Goal: Task Accomplishment & Management: Manage account settings

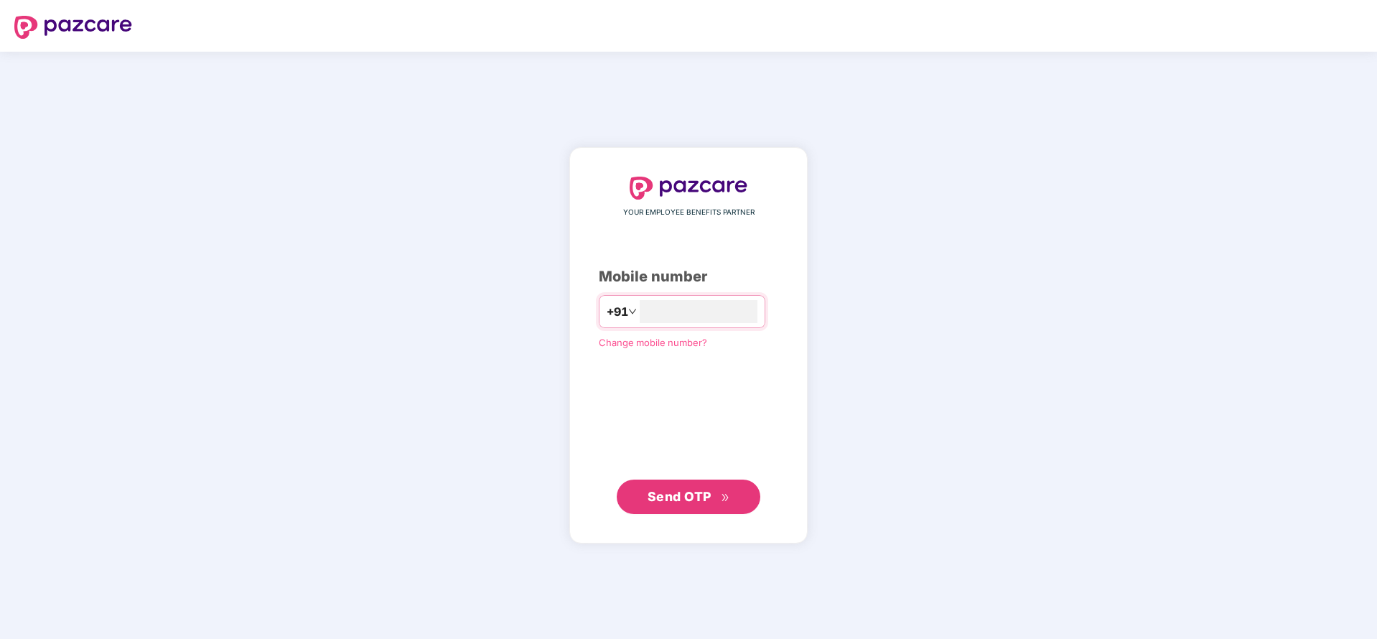
type input "**********"
click at [710, 500] on span "Send OTP" at bounding box center [679, 495] width 64 height 15
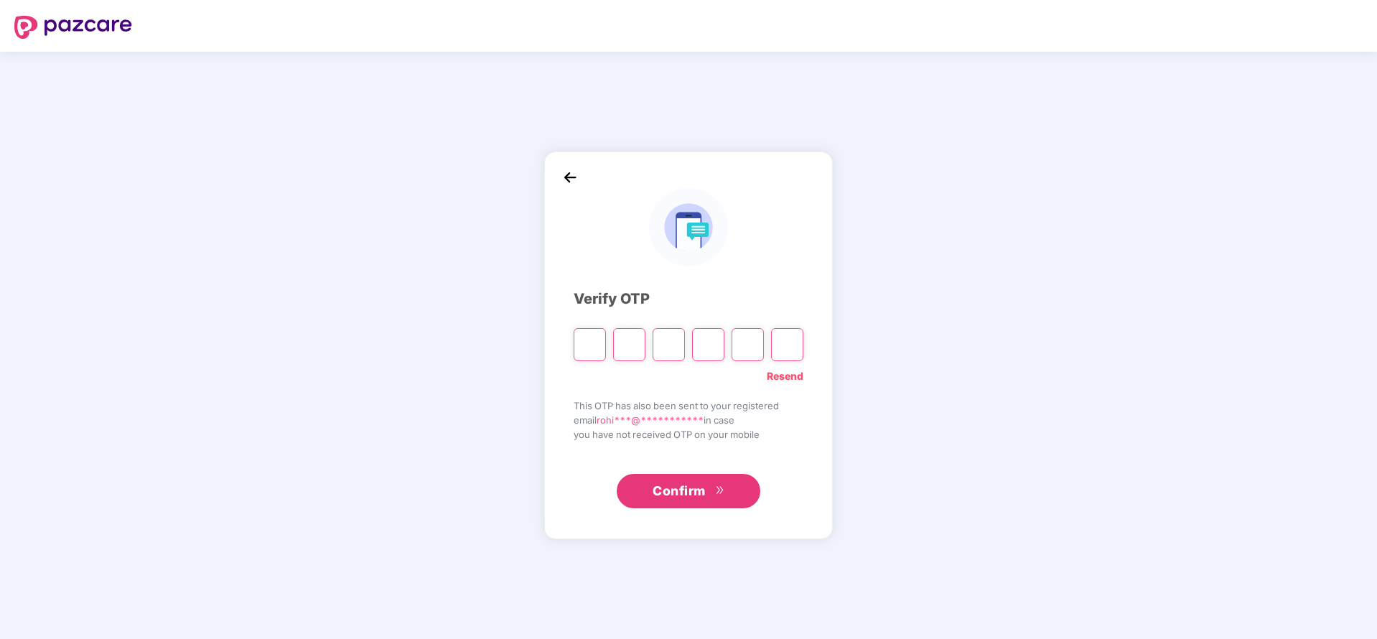
paste input "*"
type input "*"
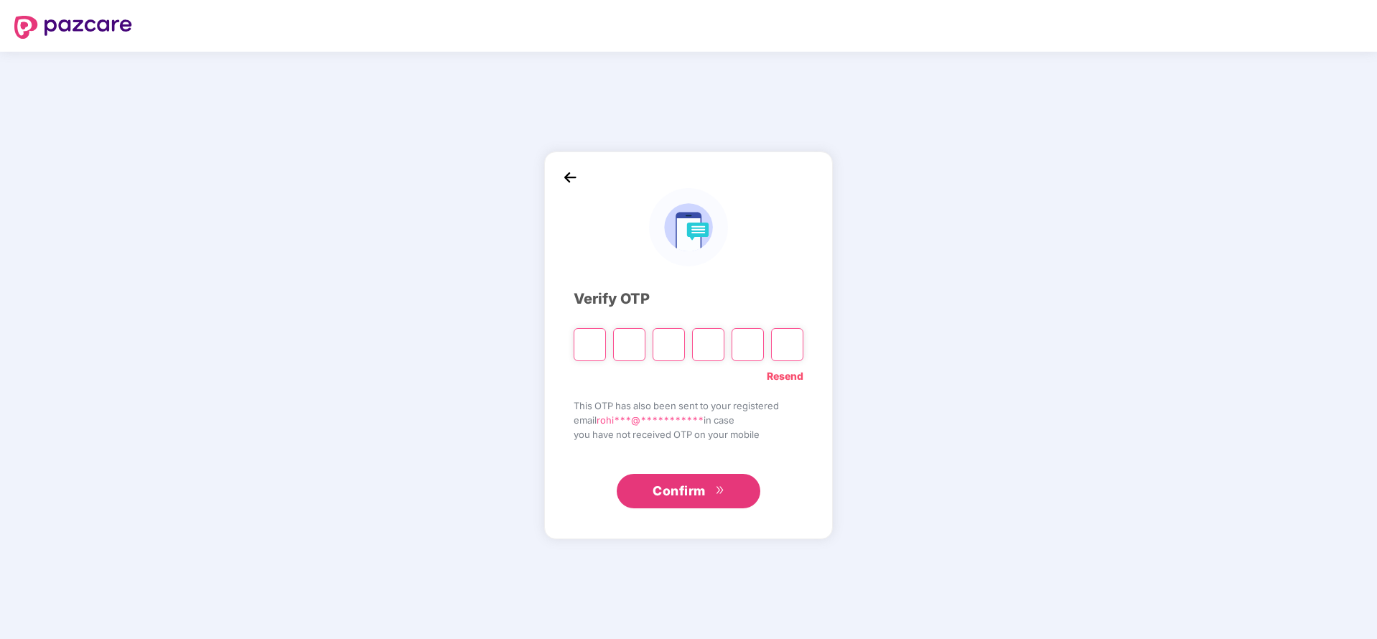
type input "*"
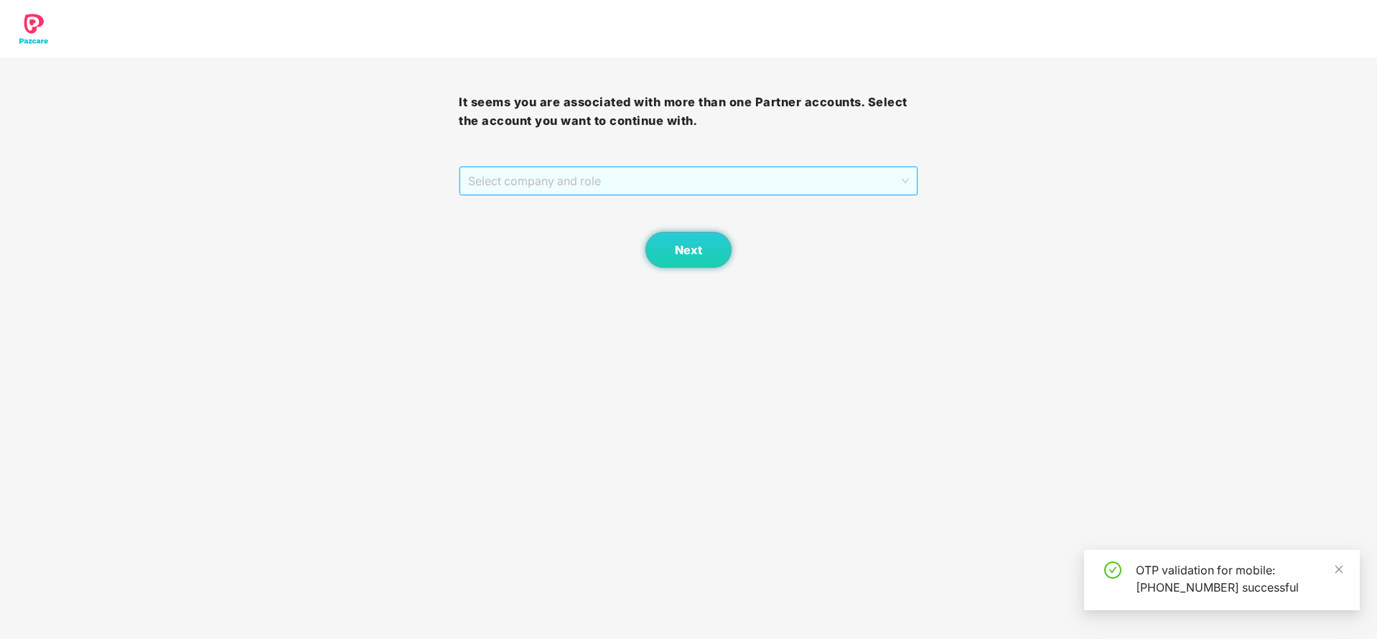
click at [659, 177] on span "Select company and role" at bounding box center [688, 180] width 440 height 27
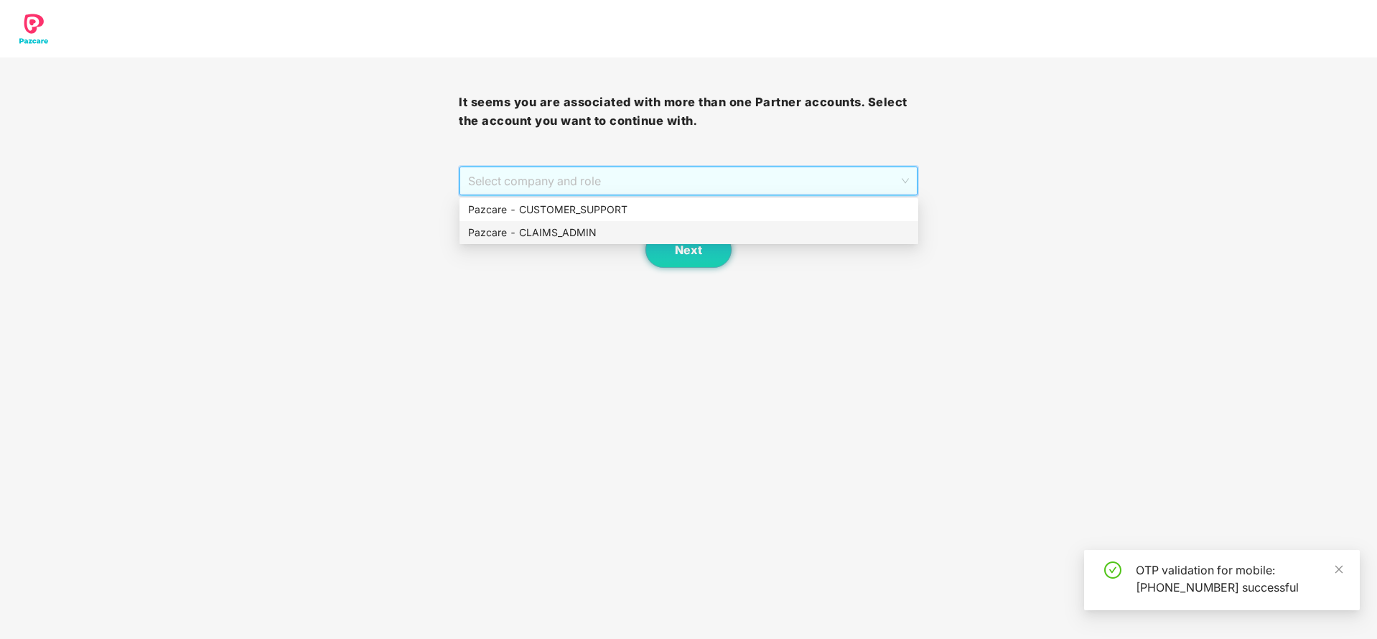
click at [576, 229] on div "Pazcare - CLAIMS_ADMIN" at bounding box center [688, 233] width 441 height 16
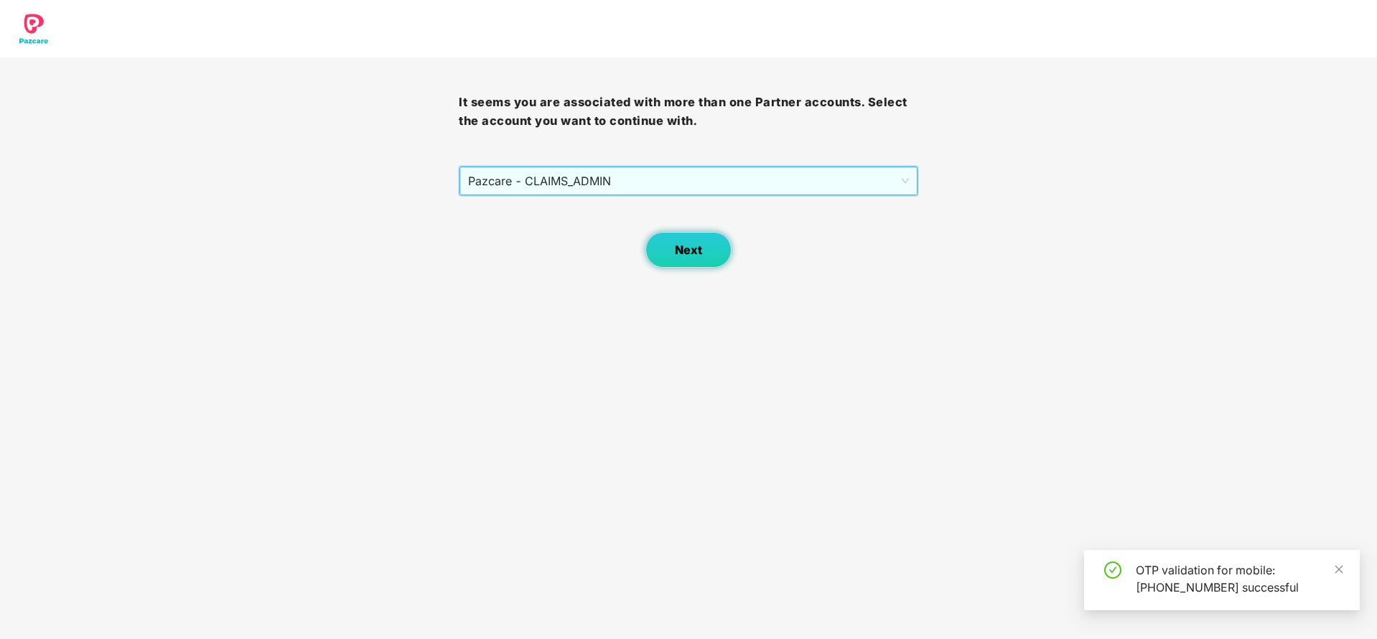
click at [676, 258] on button "Next" at bounding box center [688, 250] width 86 height 36
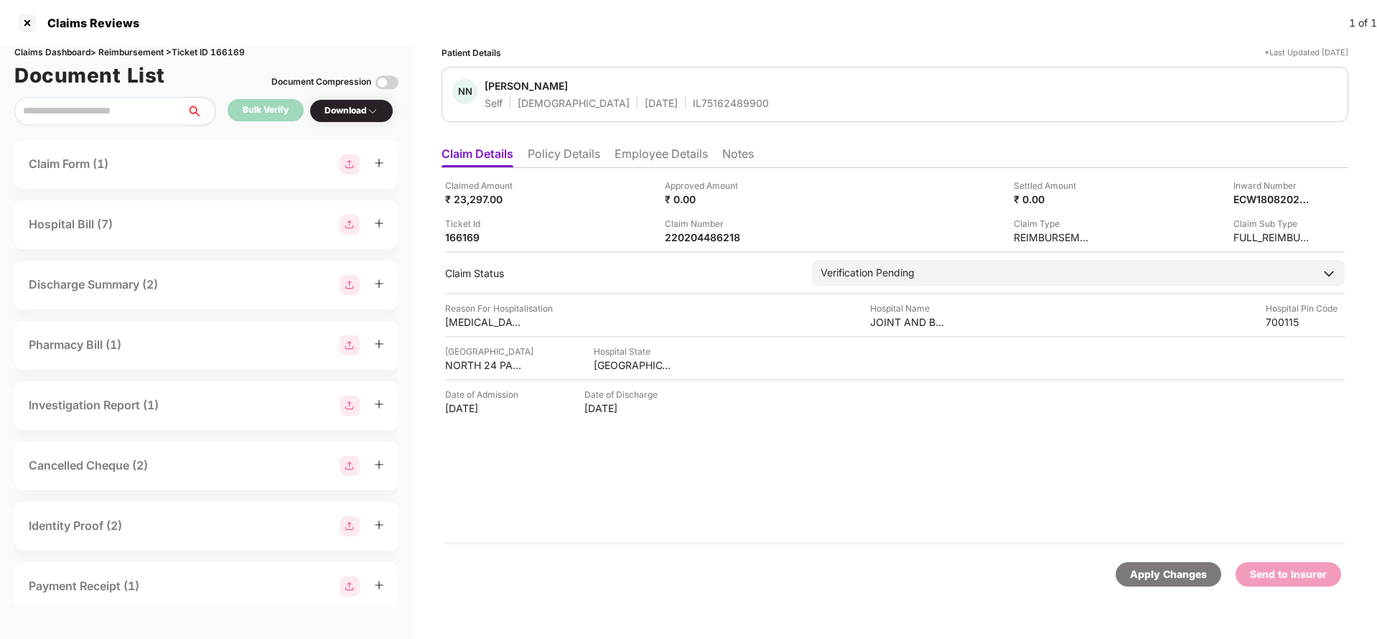
click at [571, 161] on li "Policy Details" at bounding box center [564, 156] width 72 height 21
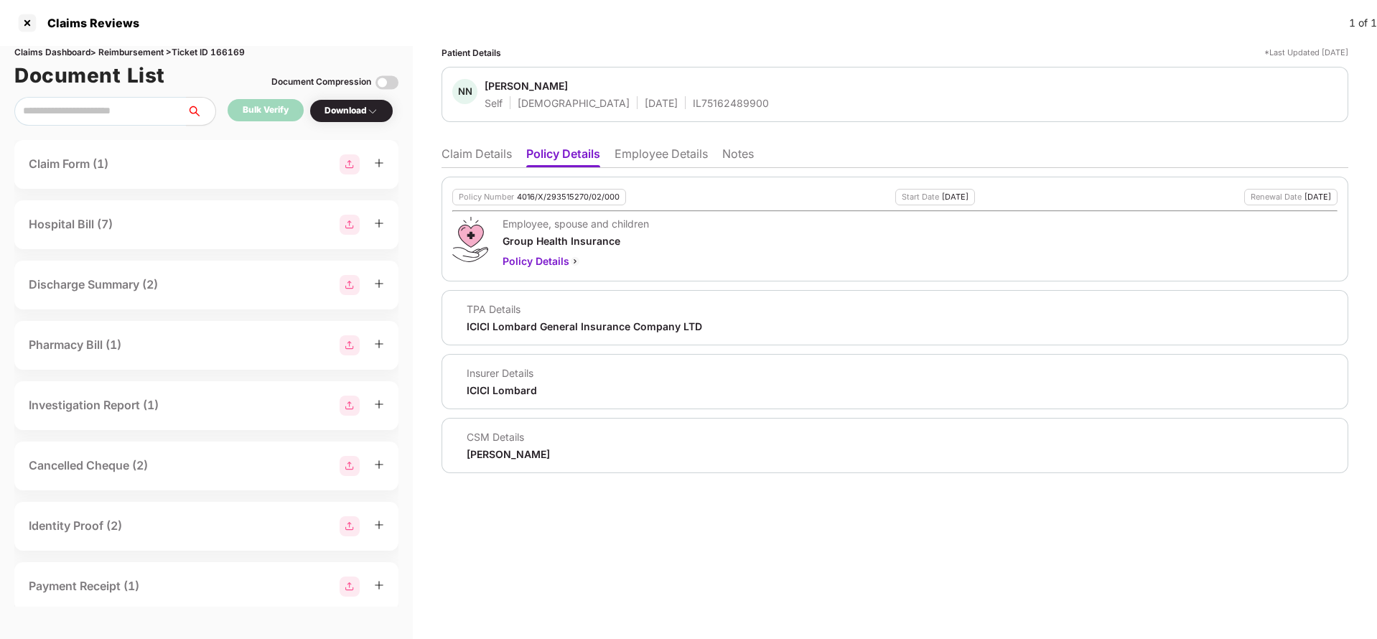
click at [543, 195] on div "4016/X/293515270/02/000" at bounding box center [568, 196] width 103 height 9
copy div "4016/X/293515270/02/000"
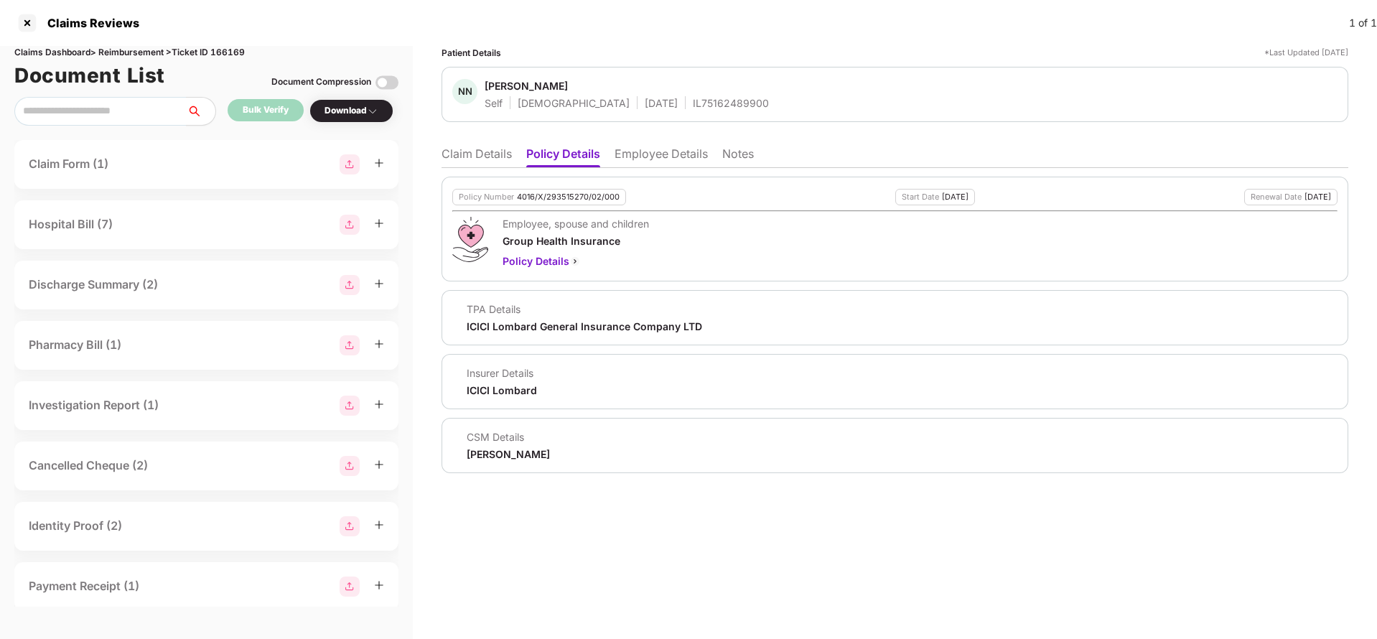
click at [675, 111] on div "NN Nishant Nag Self Male 01 Jan 1979 IL75162489900" at bounding box center [894, 94] width 906 height 55
copy div "IL75162489900"
click at [494, 157] on li "Claim Details" at bounding box center [476, 156] width 70 height 21
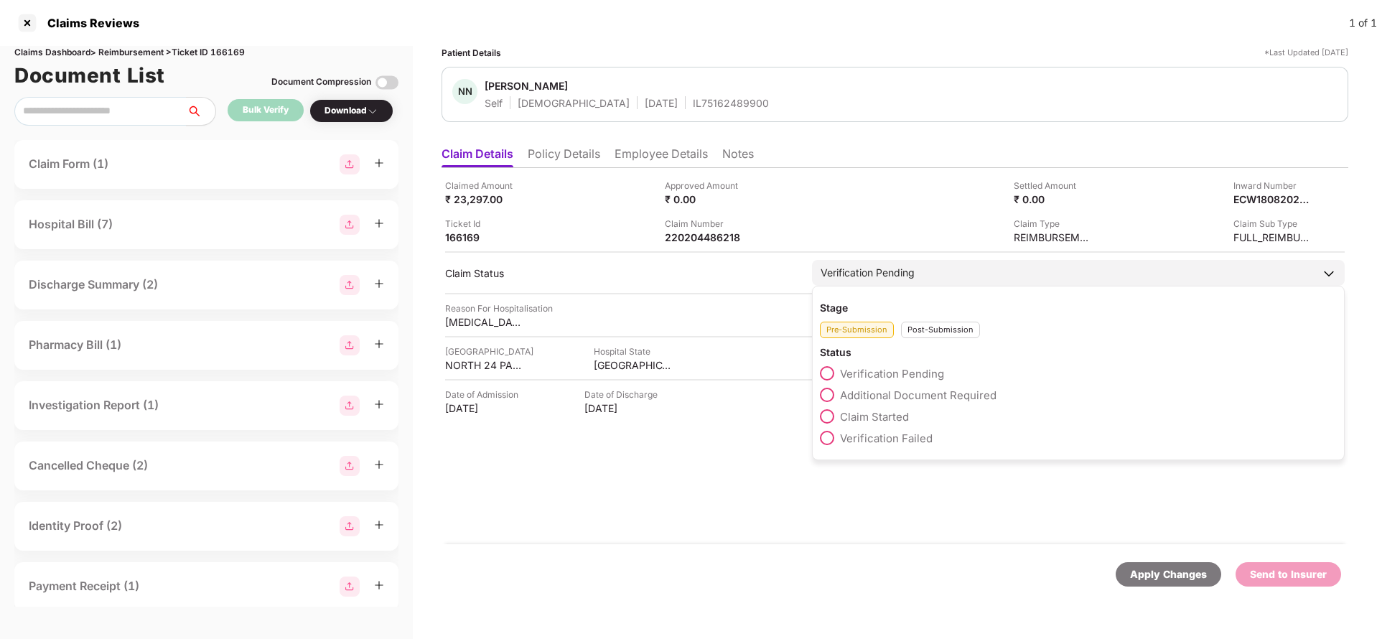
click at [939, 322] on div "Post-Submission" at bounding box center [940, 330] width 79 height 17
click at [896, 444] on label "Claim IR Raised" at bounding box center [869, 438] width 99 height 14
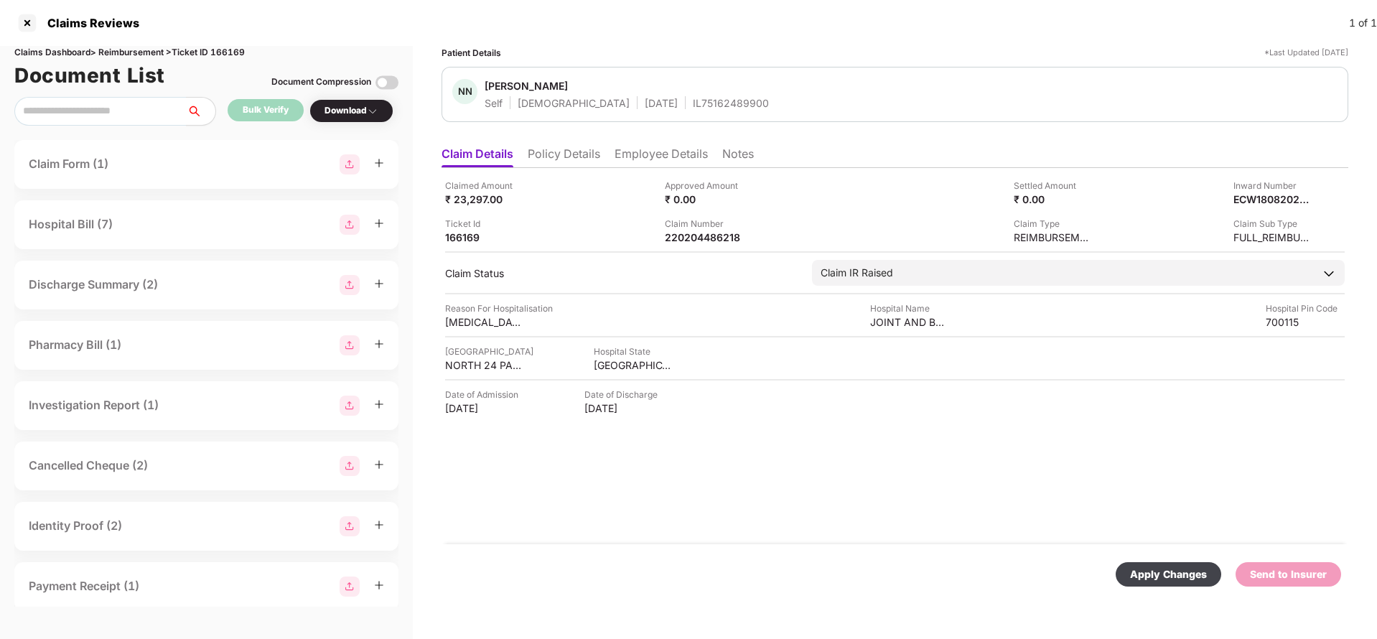
click at [1140, 586] on div "Apply Changes" at bounding box center [1168, 574] width 106 height 24
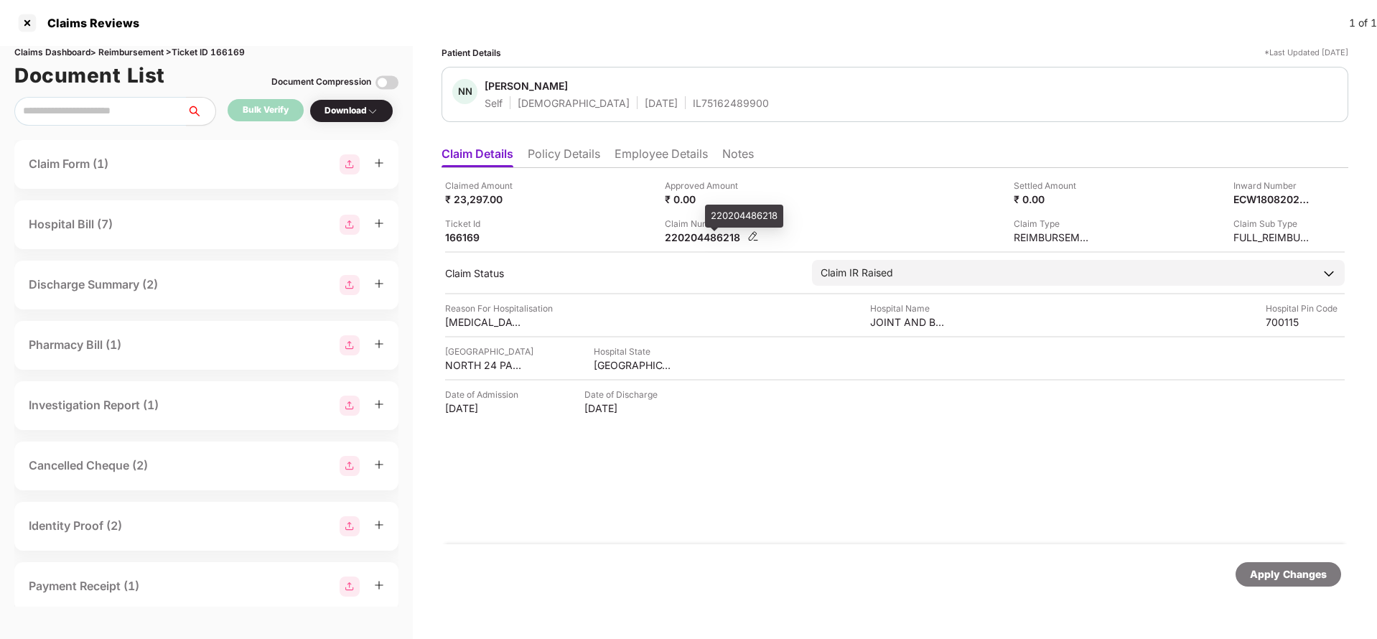
click at [695, 233] on div "220204486218" at bounding box center [704, 237] width 79 height 14
copy div "220204486218"
click at [665, 113] on div "NN Nishant Nag Self Male 01 Jan 1979 IL75162489900" at bounding box center [894, 94] width 906 height 55
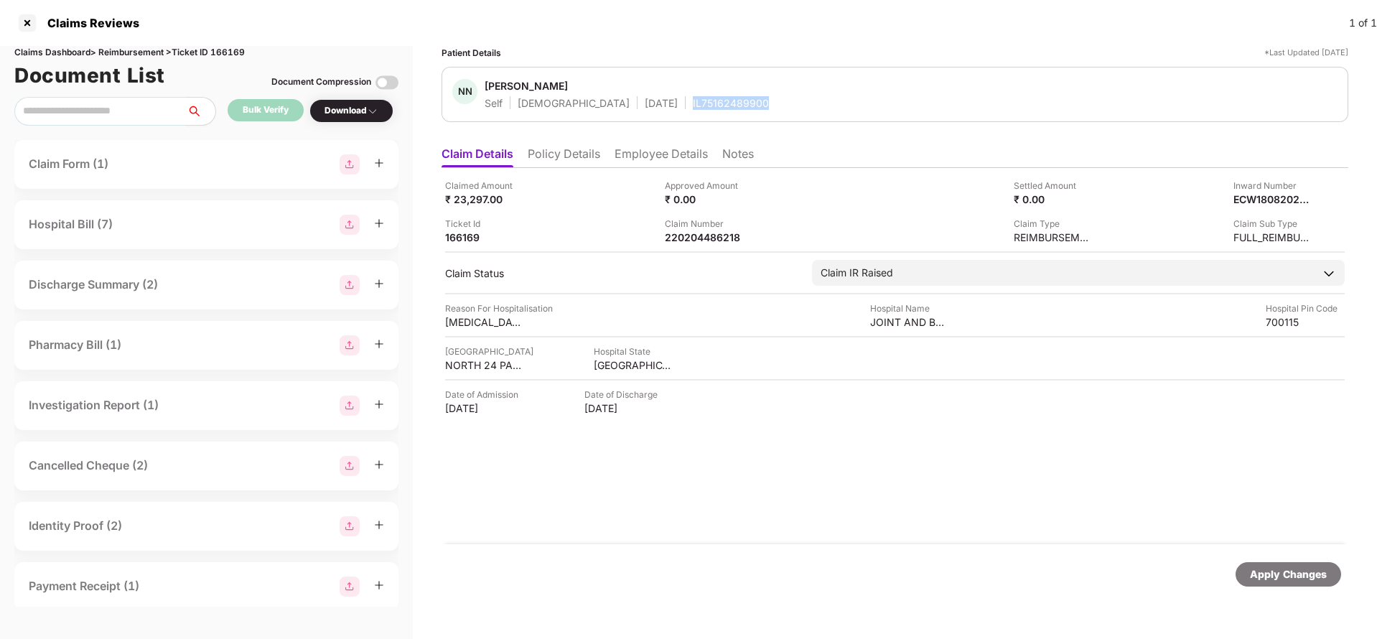
copy div "IL75162489900"
click at [1309, 573] on div "Apply Changes" at bounding box center [1288, 574] width 77 height 16
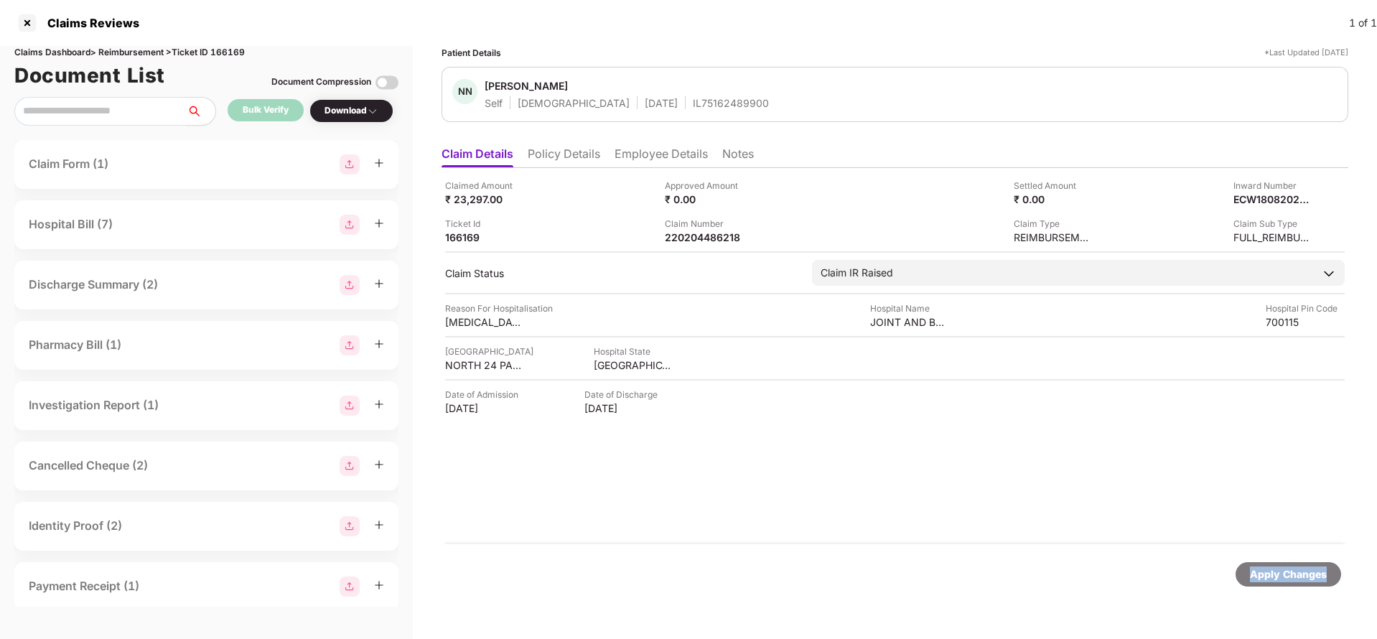
click at [1309, 573] on div "Apply Changes" at bounding box center [1288, 574] width 77 height 16
click at [233, 53] on div "Claims Dashboard > Reimbursement > Ticket ID 166169" at bounding box center [206, 53] width 384 height 14
copy div "166169"
click at [1320, 582] on div "Apply Changes" at bounding box center [1288, 574] width 106 height 24
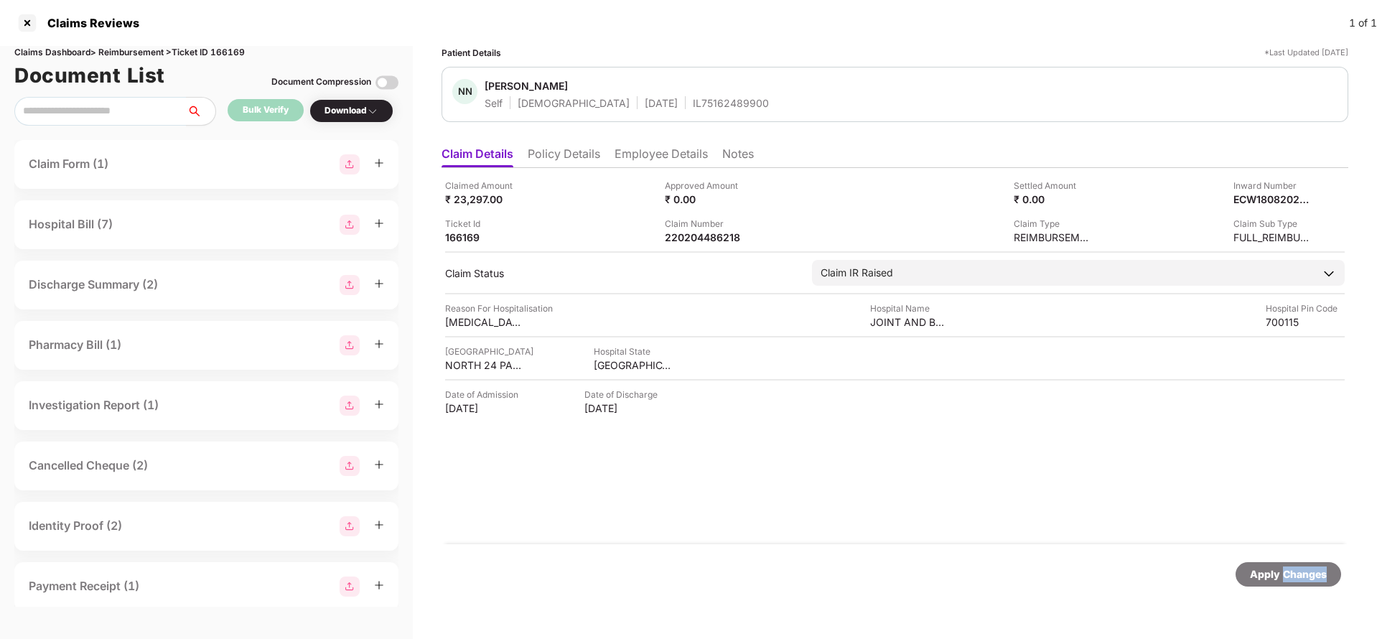
click at [1320, 582] on div "Apply Changes" at bounding box center [1288, 574] width 106 height 24
click at [604, 155] on ul "Claim Details Policy Details Employee Details Notes" at bounding box center [894, 153] width 906 height 29
click at [576, 159] on li "Policy Details" at bounding box center [564, 156] width 72 height 21
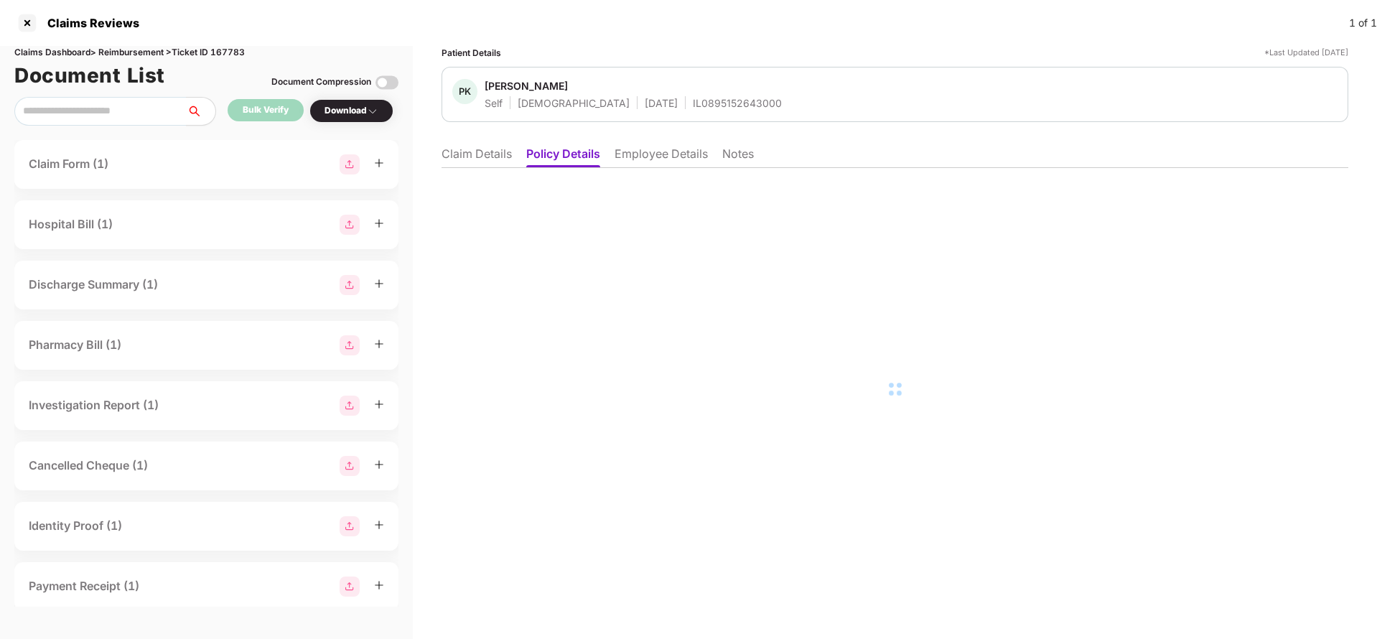
click at [647, 149] on li "Employee Details" at bounding box center [660, 156] width 93 height 21
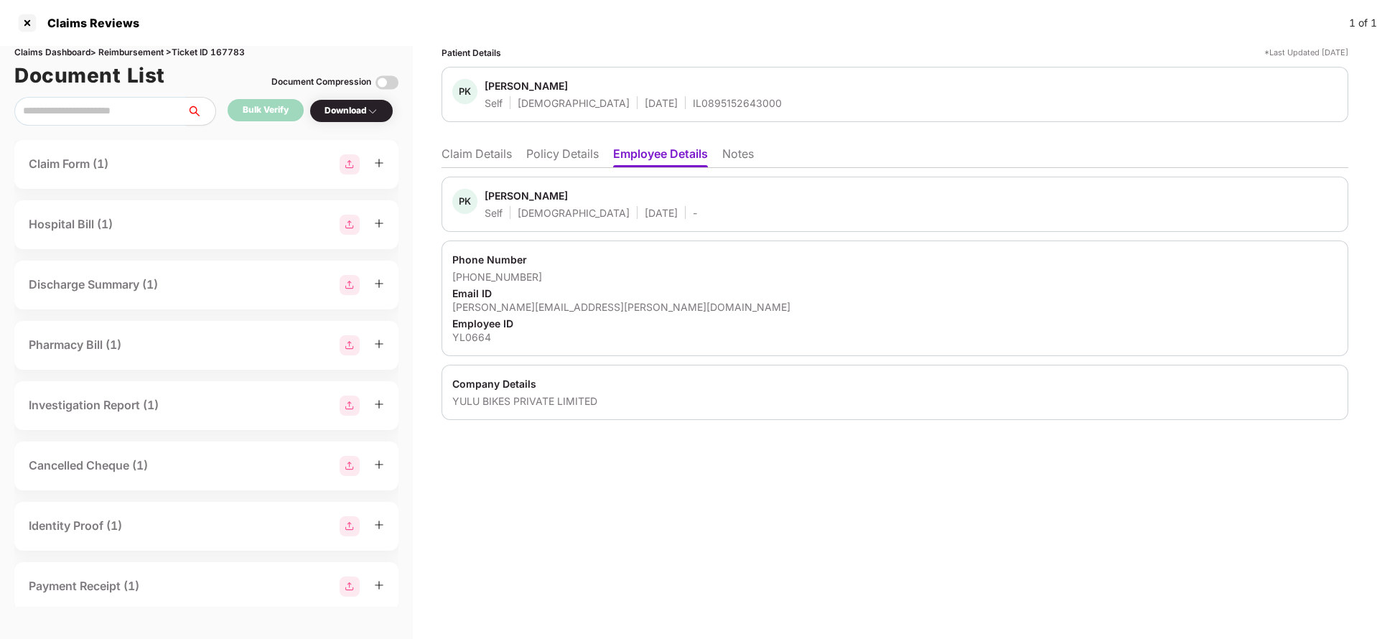
click at [493, 154] on li "Claim Details" at bounding box center [476, 156] width 70 height 21
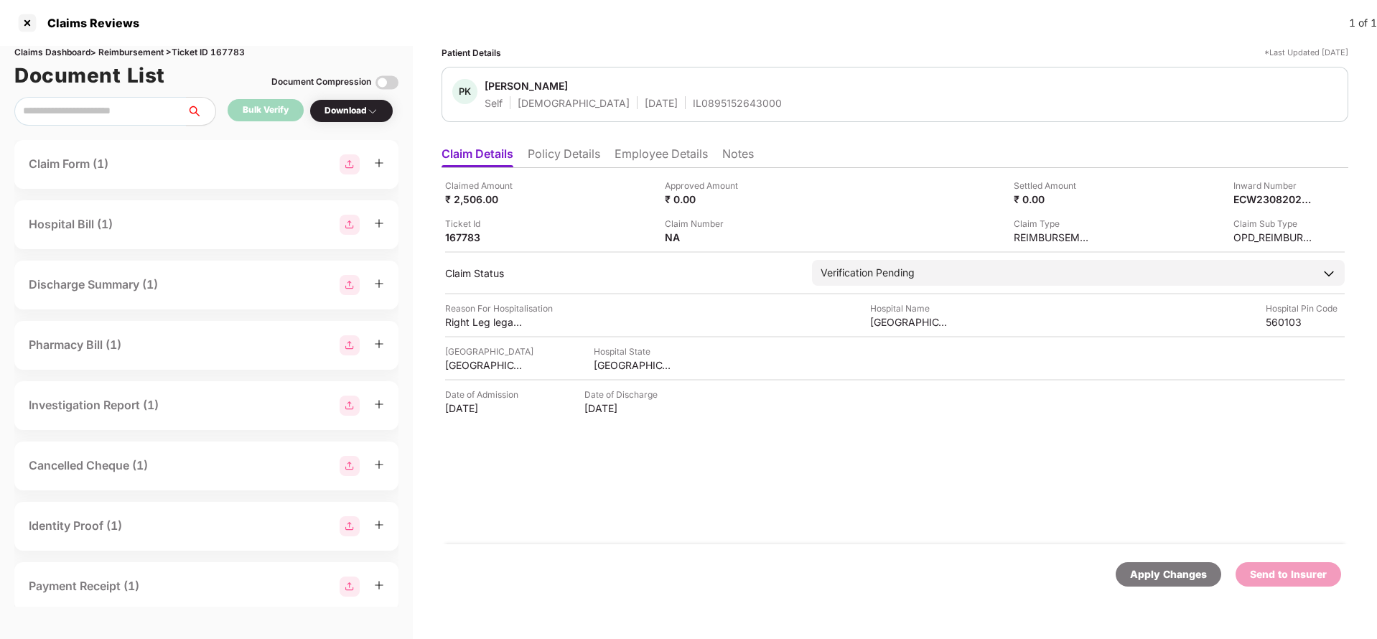
click at [693, 102] on div "IL0895152643000" at bounding box center [737, 103] width 89 height 14
copy div "IL0895152643000"
click at [755, 234] on img at bounding box center [752, 235] width 11 height 11
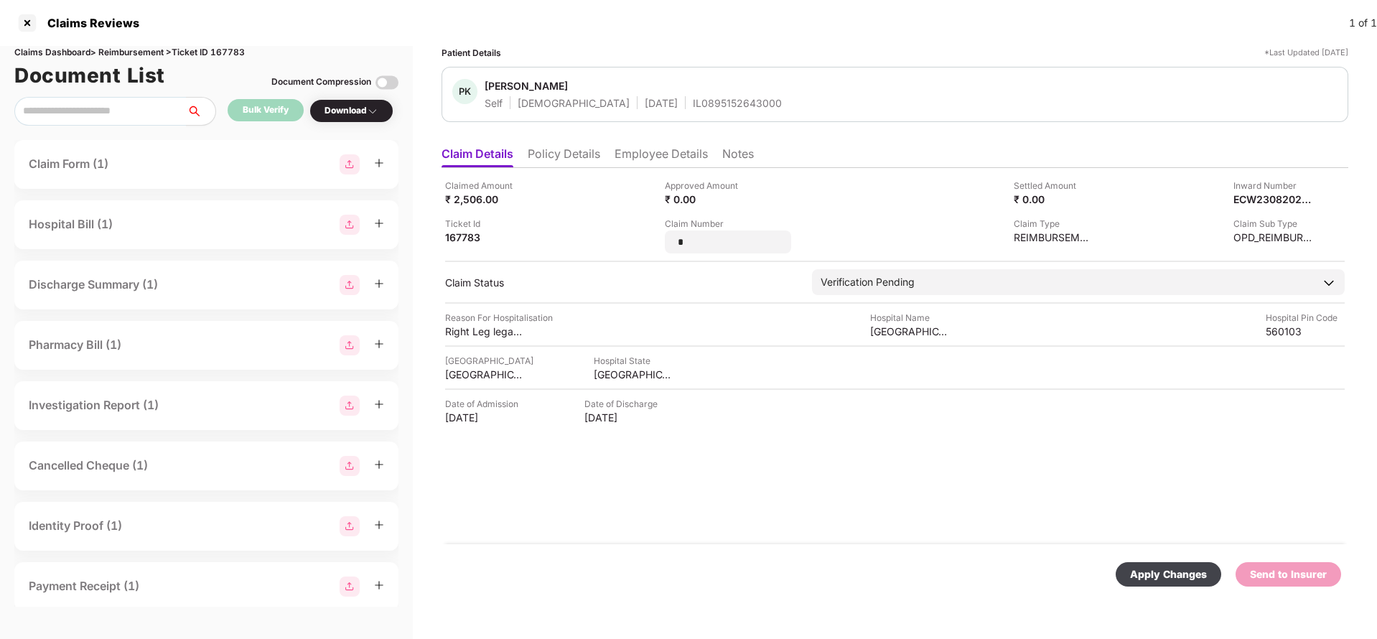
type input "*"
type input "**********"
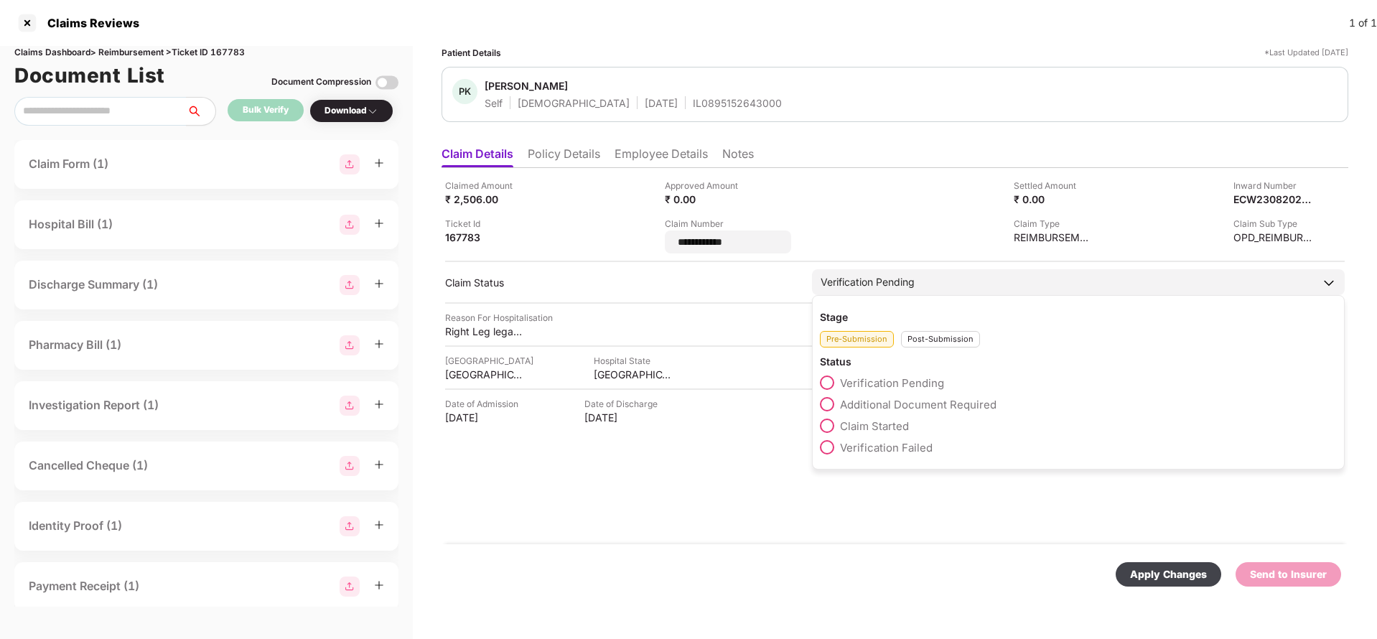
click at [922, 281] on div "Verification Pending" at bounding box center [1078, 282] width 533 height 26
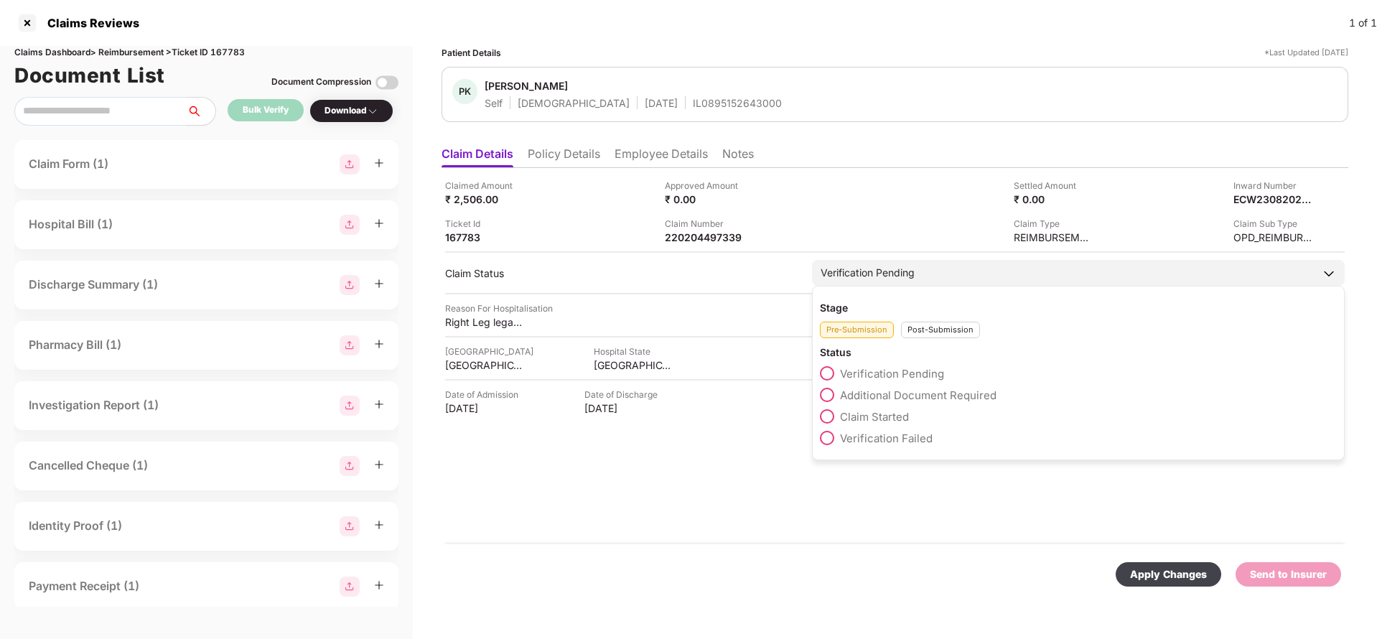
click at [936, 327] on div "Post-Submission" at bounding box center [940, 330] width 79 height 17
click at [874, 395] on span "Claim Under Process" at bounding box center [894, 395] width 108 height 14
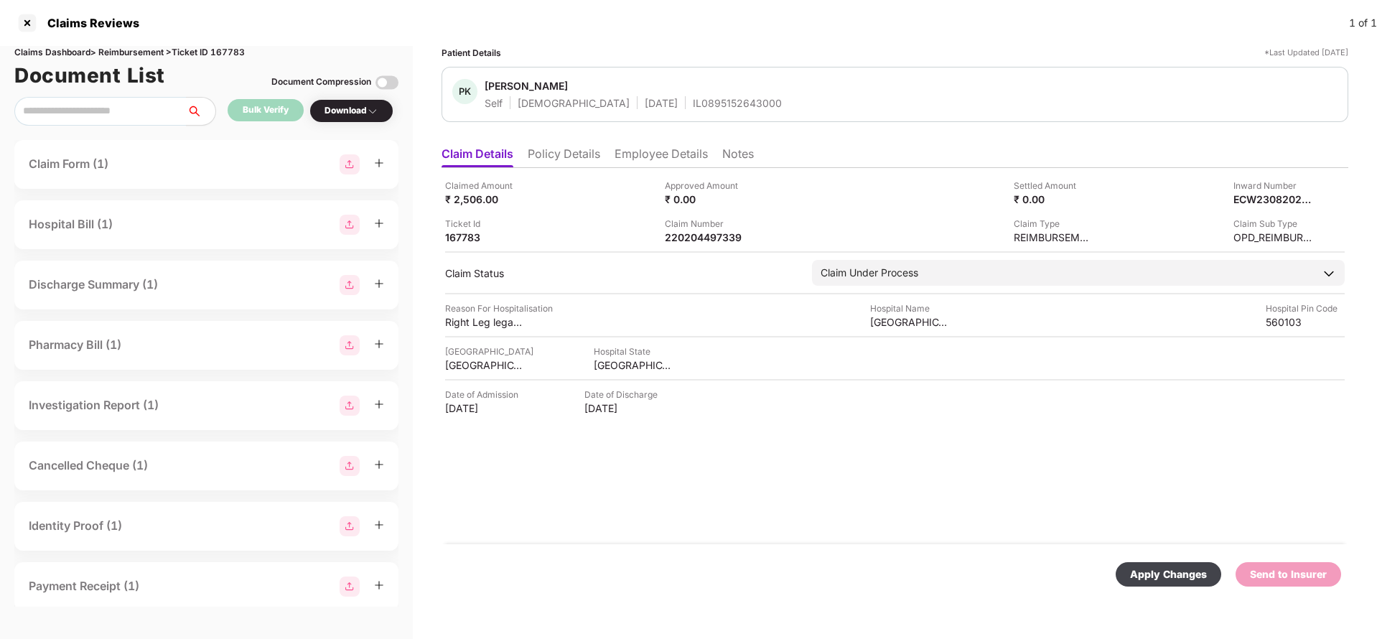
click at [1169, 568] on div "Apply Changes" at bounding box center [1168, 574] width 77 height 16
click at [1268, 566] on div "Apply Changes" at bounding box center [1288, 574] width 77 height 16
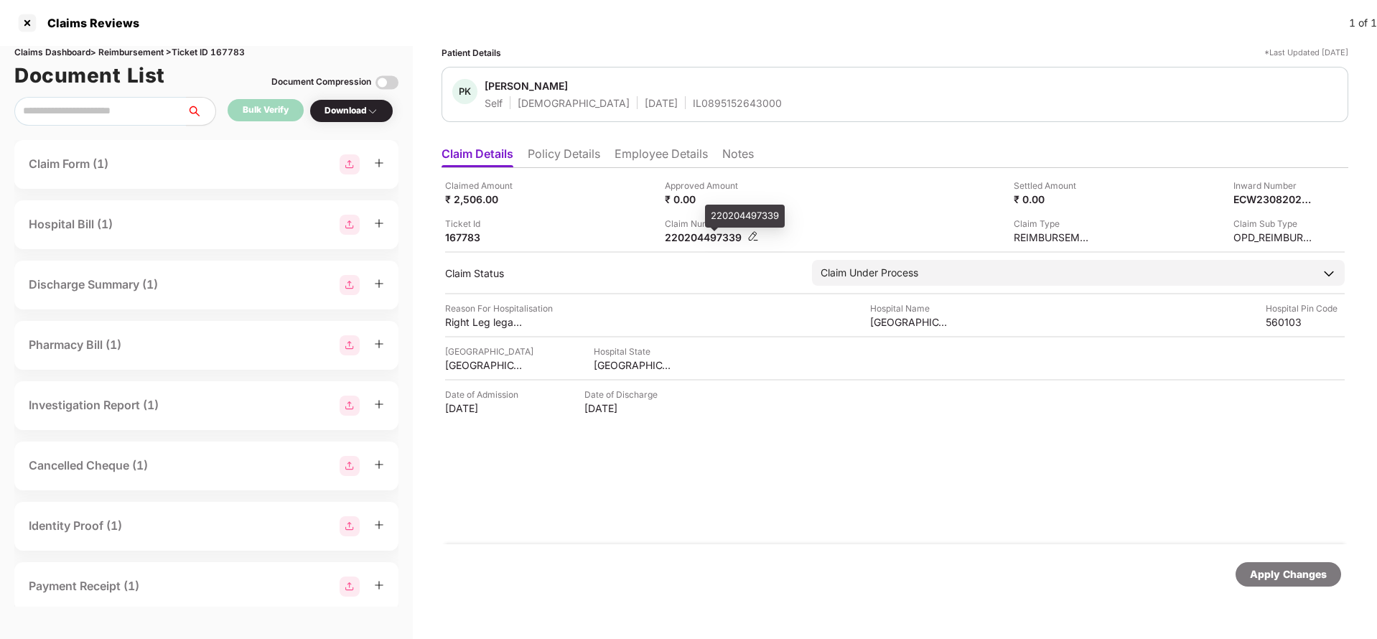
click at [693, 235] on div "220204497339" at bounding box center [704, 237] width 79 height 14
copy div "220204497339"
click at [693, 105] on div "IL0895152643000" at bounding box center [737, 103] width 89 height 14
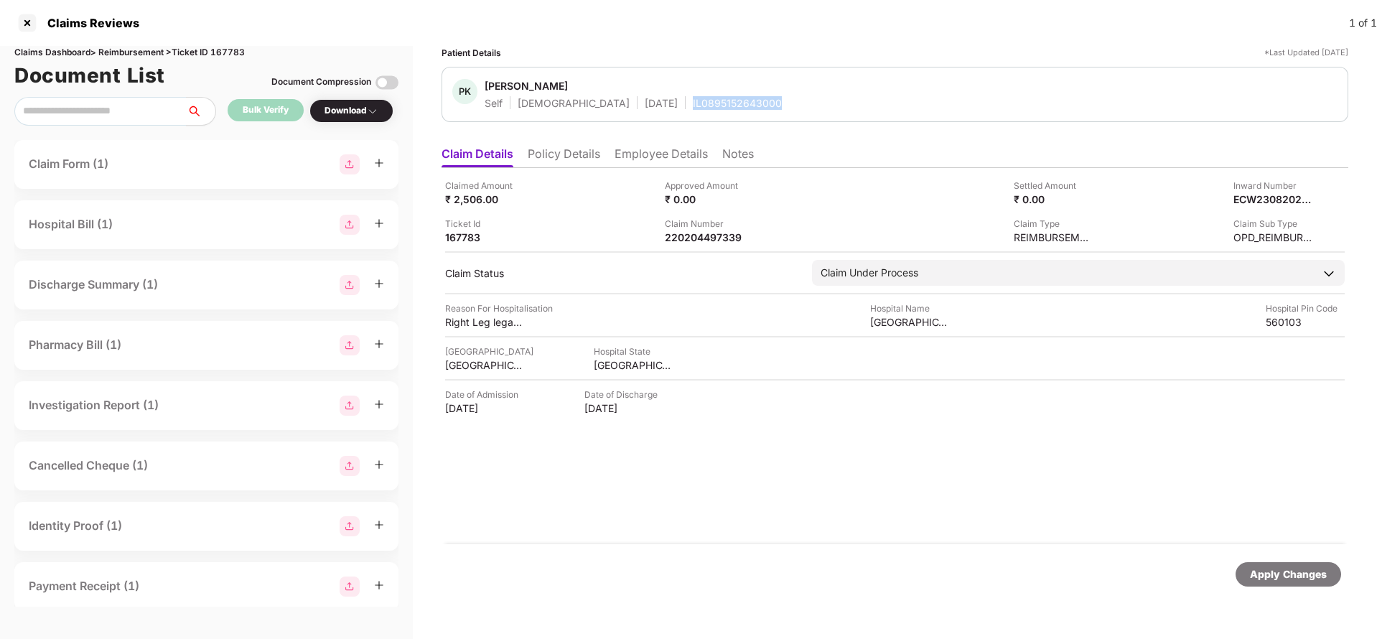
copy div "IL0895152643000"
click at [699, 233] on div "220204497339" at bounding box center [704, 237] width 79 height 14
copy div "220204497339"
click at [1288, 577] on div "Apply Changes" at bounding box center [1288, 574] width 77 height 16
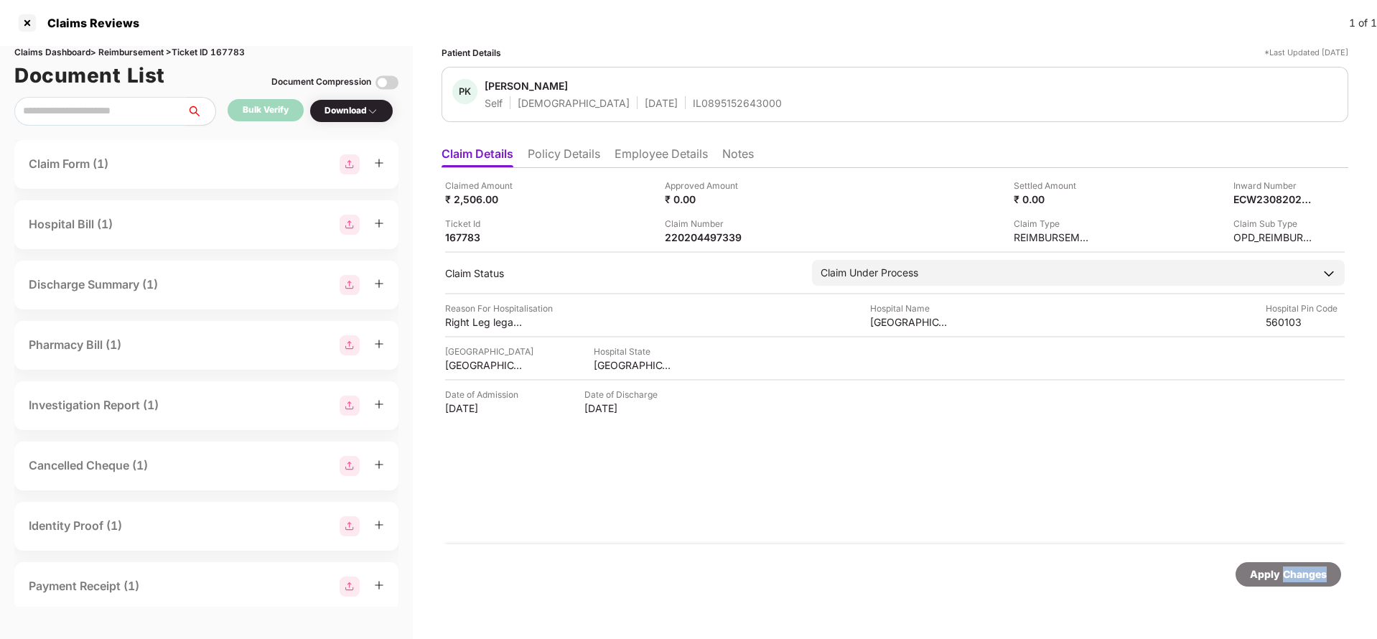
click at [1288, 577] on div "Apply Changes" at bounding box center [1288, 574] width 77 height 16
click at [230, 56] on div "Claims Dashboard > Reimbursement > Ticket ID 167783" at bounding box center [206, 53] width 384 height 14
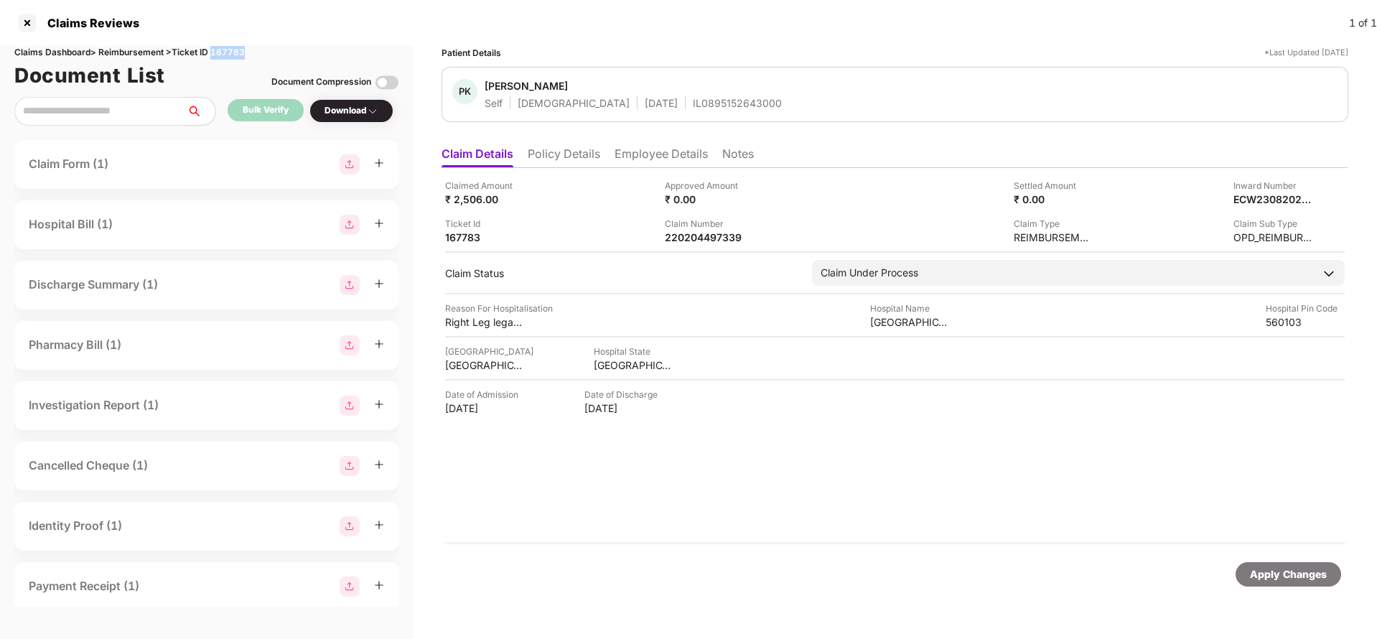
copy div "167783"
click at [1311, 582] on div "Apply Changes" at bounding box center [1288, 574] width 106 height 24
